Goal: Find contact information: Obtain details needed to contact an individual or organization

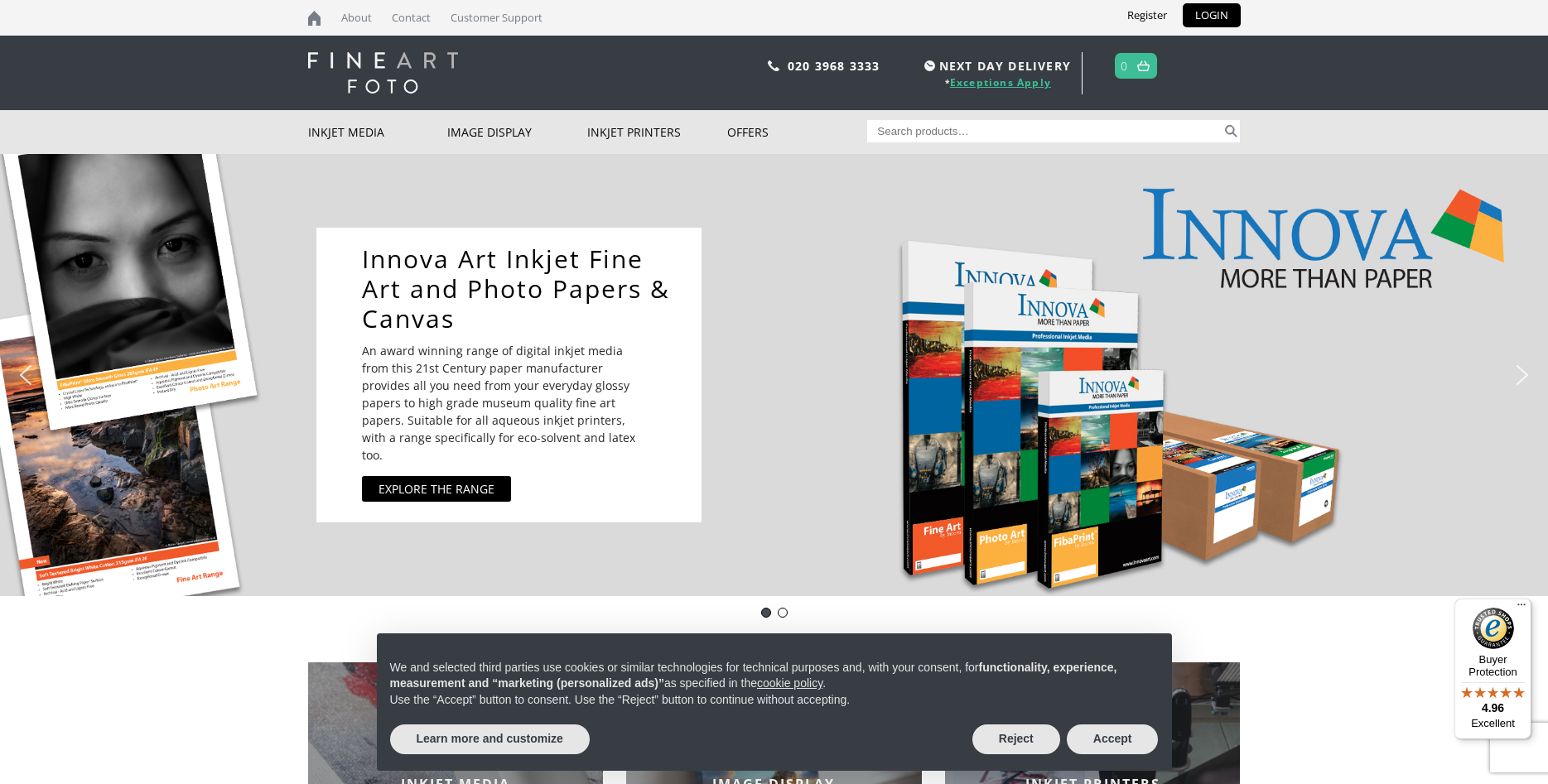
click at [991, 83] on link "Exceptions Apply" at bounding box center [1000, 82] width 101 height 14
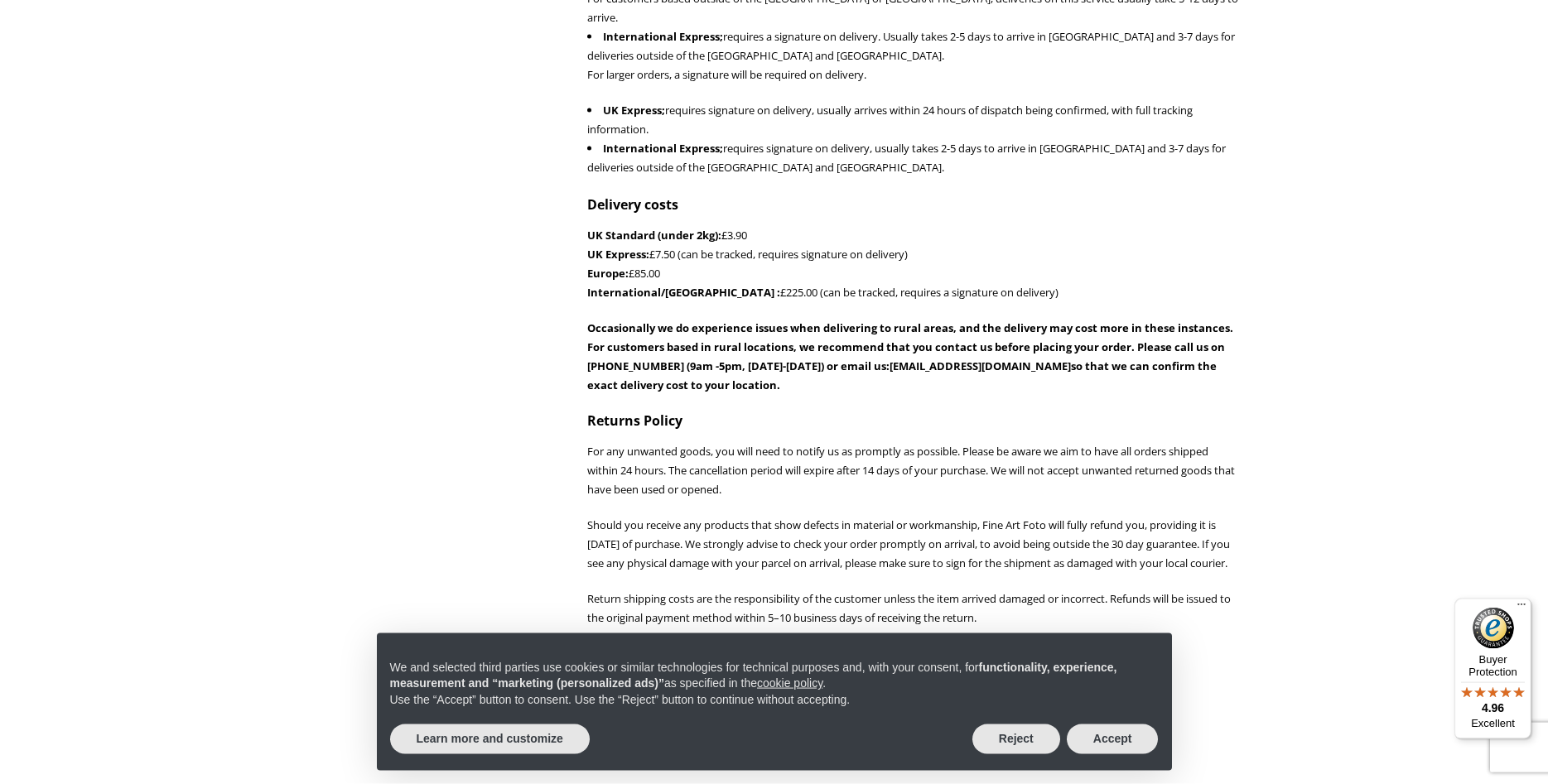
scroll to position [1098, 0]
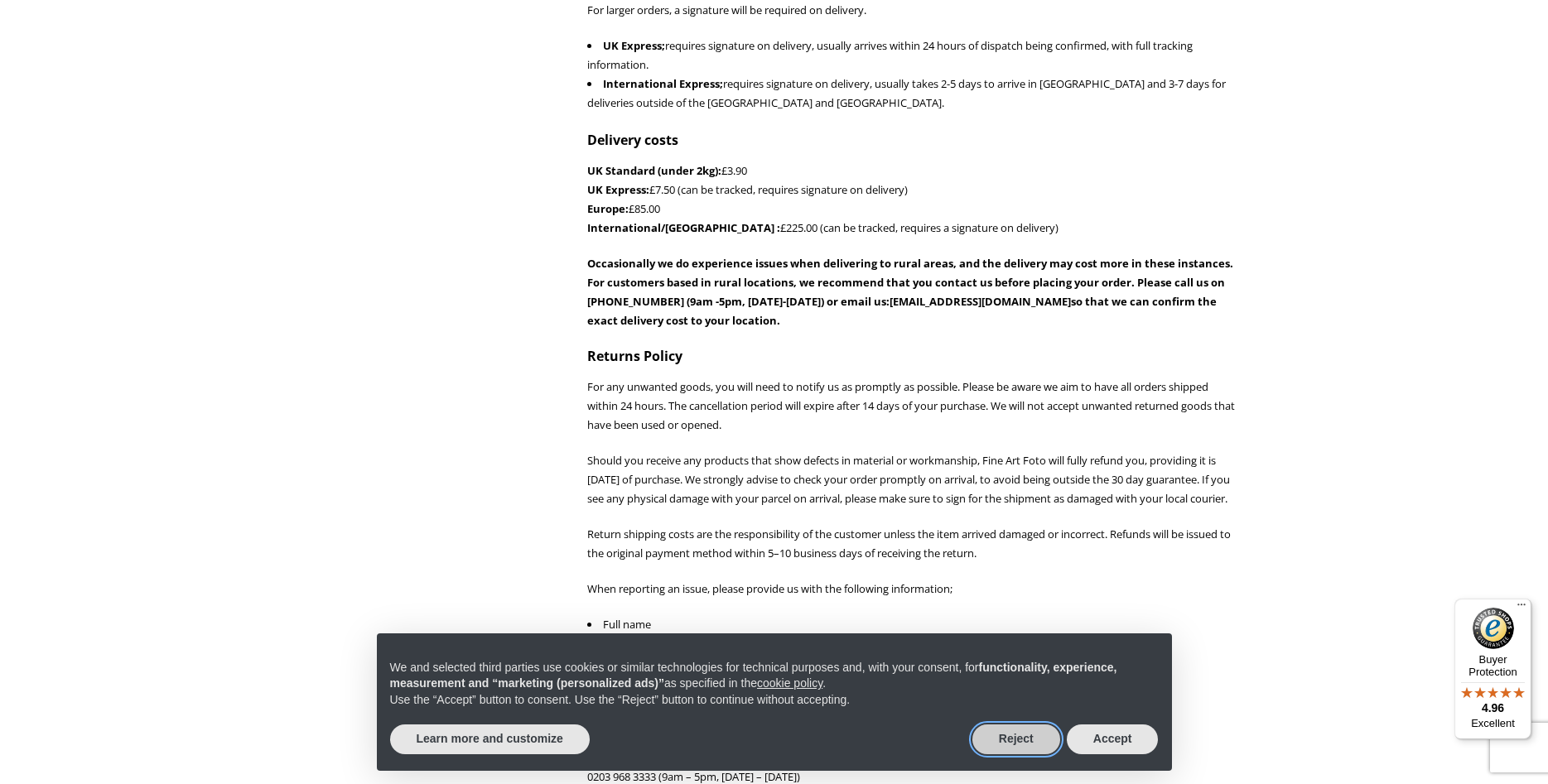
click at [1034, 735] on button "Reject" at bounding box center [1016, 739] width 88 height 30
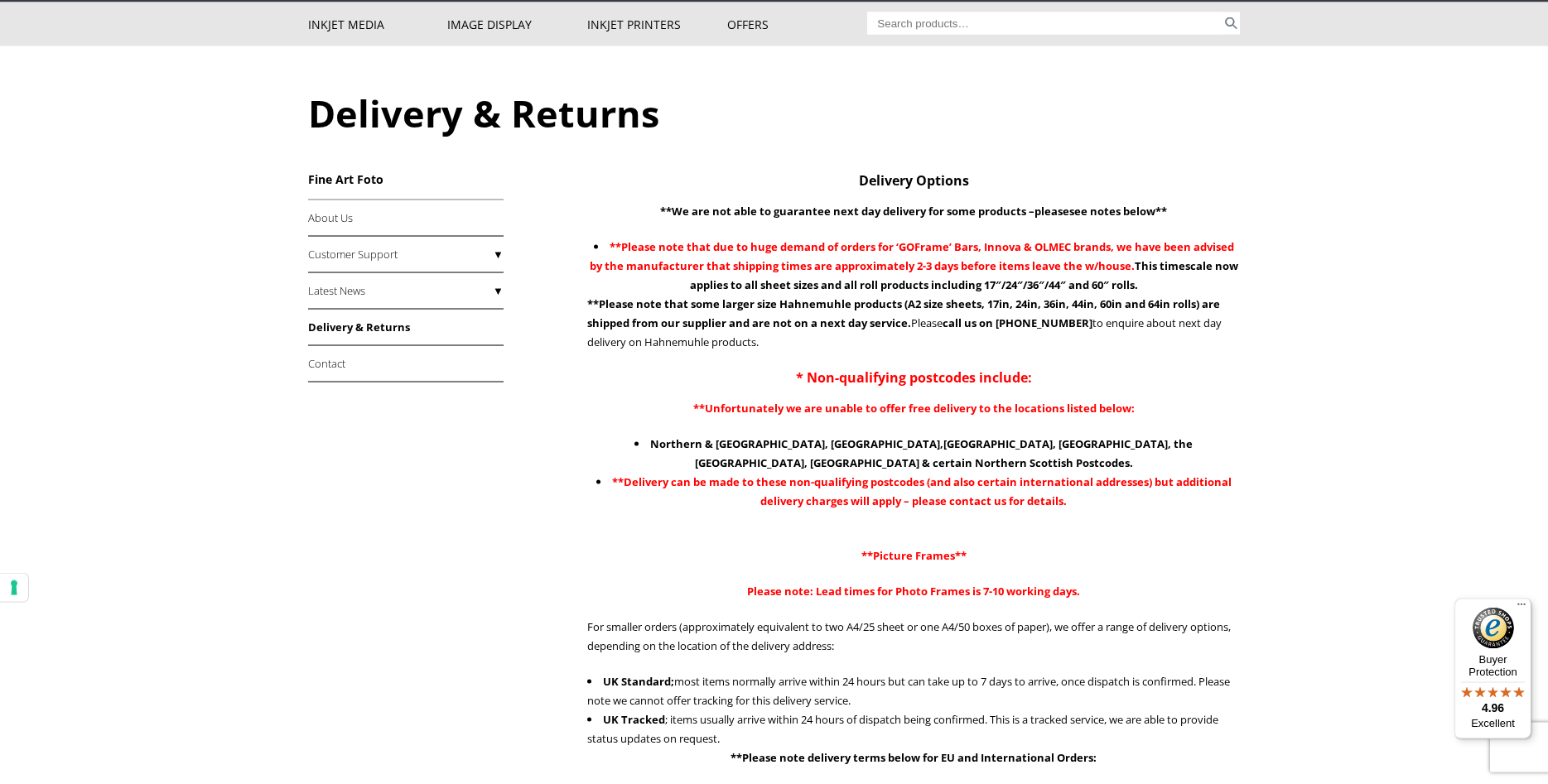
scroll to position [0, 0]
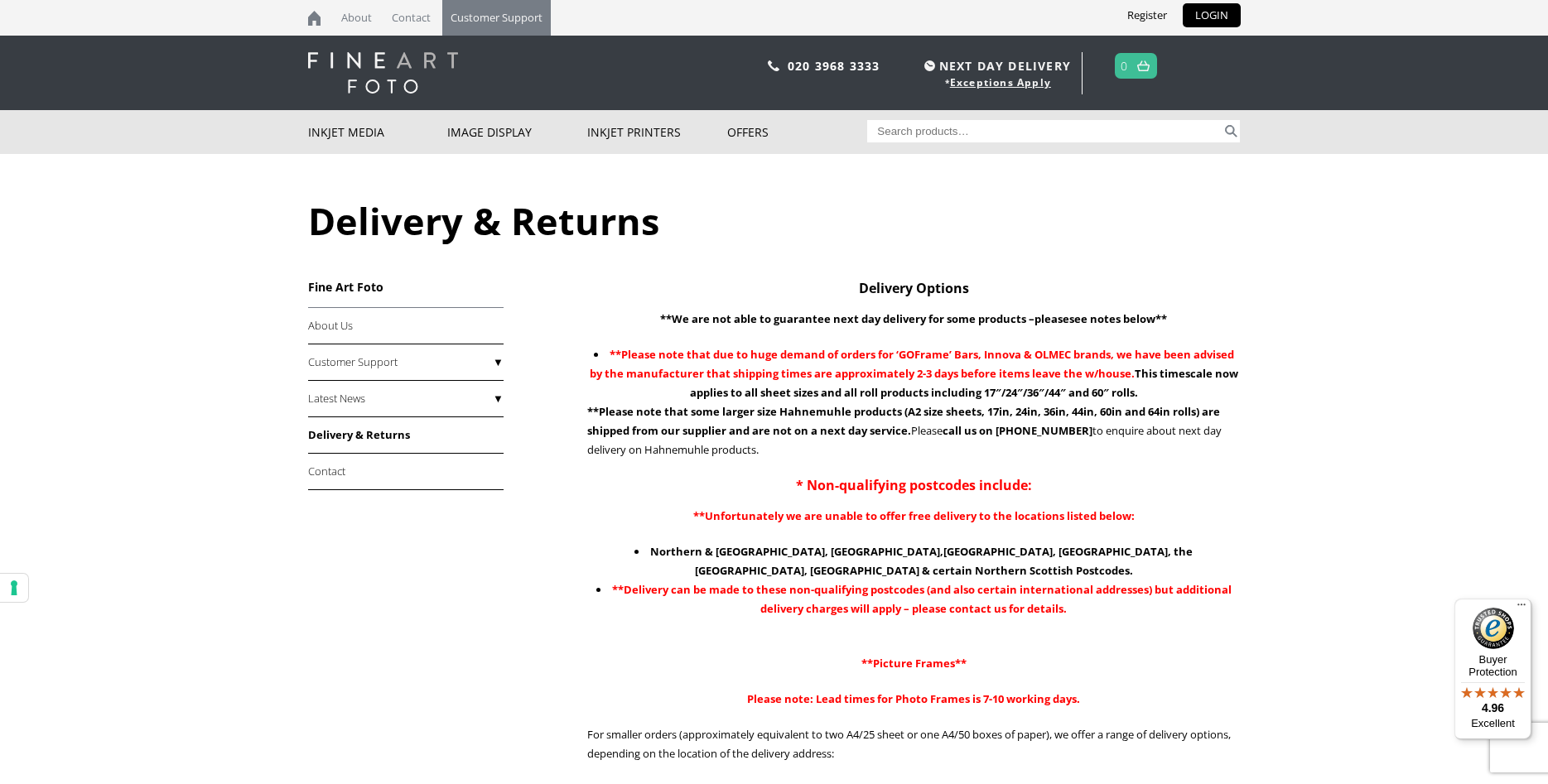
click at [527, 12] on link "Customer Support" at bounding box center [496, 18] width 108 height 36
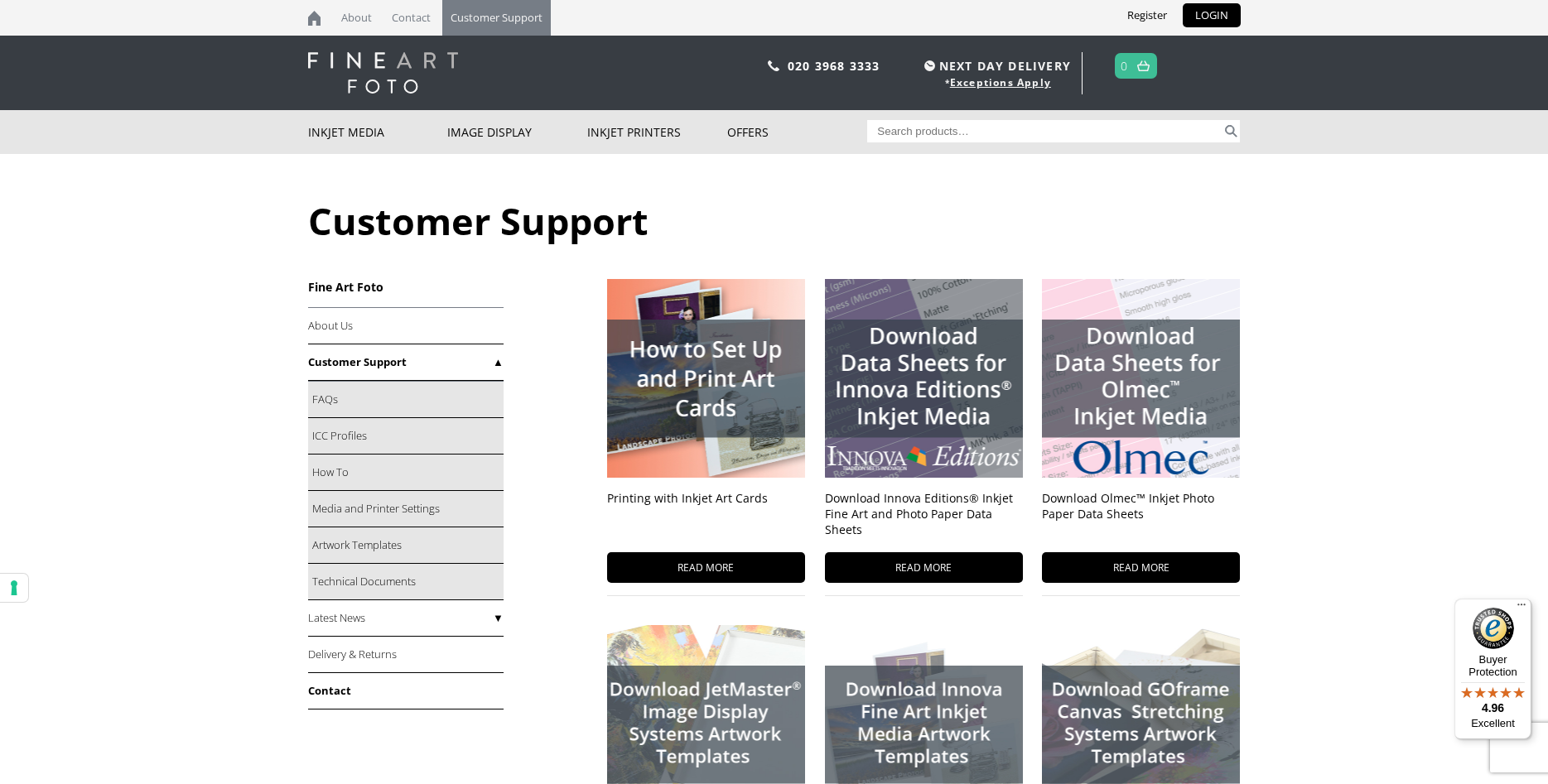
click at [321, 695] on link "Contact" at bounding box center [405, 691] width 195 height 37
